Goal: Task Accomplishment & Management: Manage account settings

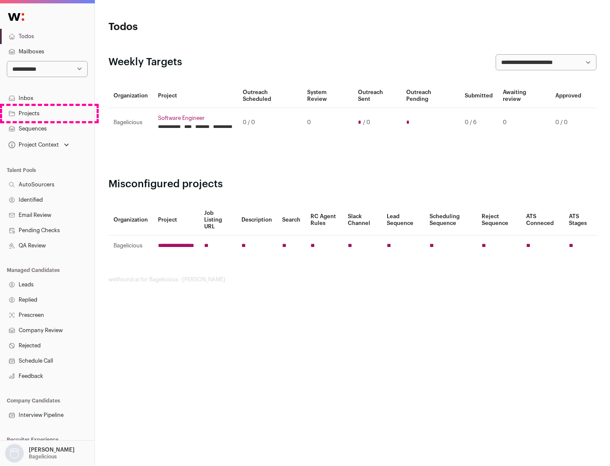
click at [47, 113] on link "Projects" at bounding box center [47, 113] width 94 height 15
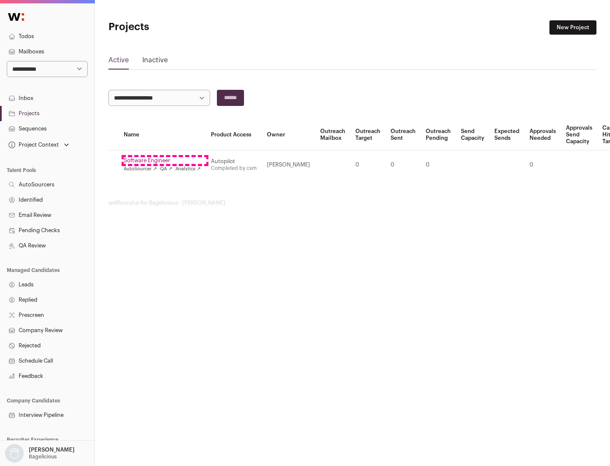
click at [165, 161] on link "Software Engineer" at bounding box center [162, 160] width 77 height 7
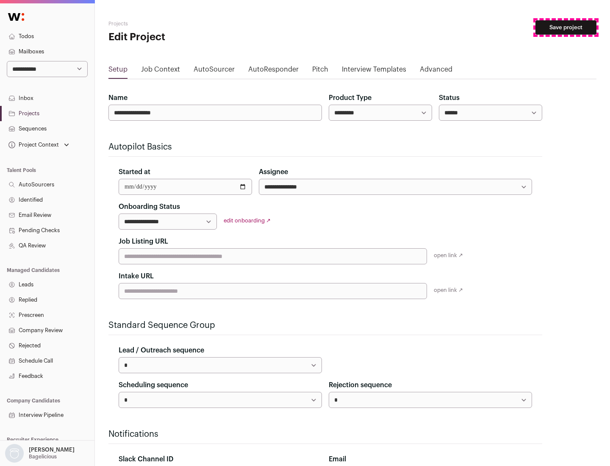
click at [566, 28] on button "Save project" at bounding box center [565, 27] width 61 height 14
